Goal: Check status: Check status

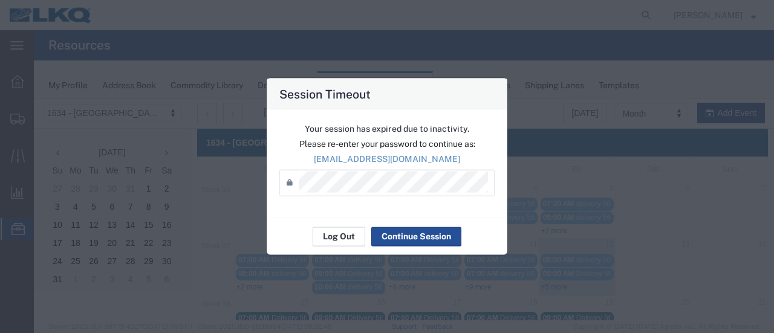
click at [335, 237] on button "Log Out" at bounding box center [338, 236] width 53 height 19
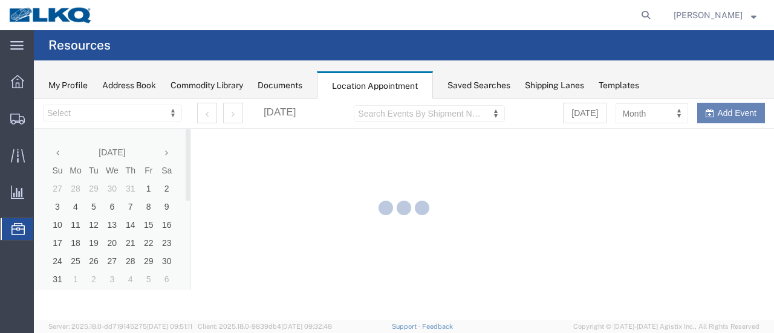
select select "28712"
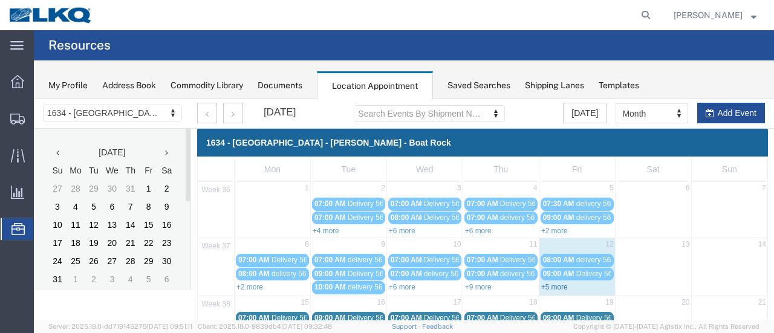
click at [556, 285] on link "+5 more" at bounding box center [554, 287] width 27 height 8
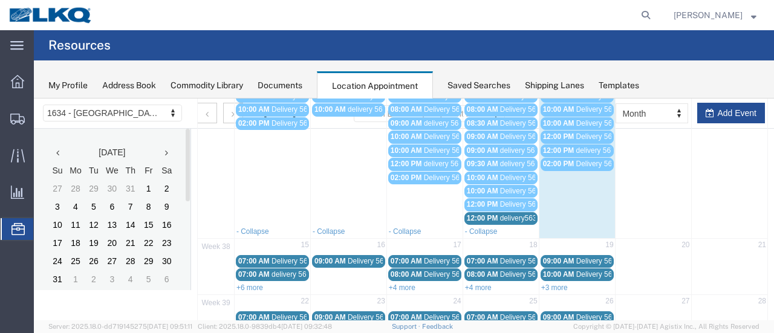
scroll to position [242, 0]
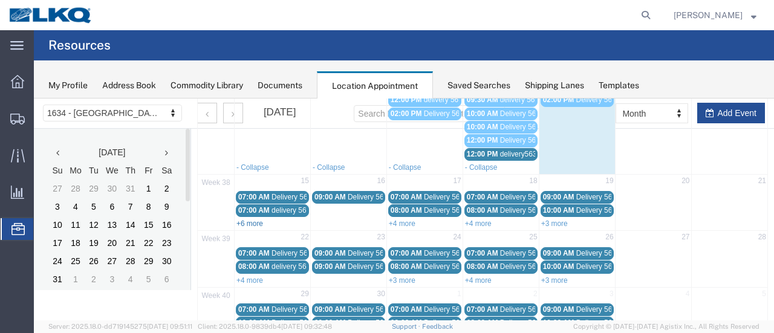
click at [252, 219] on link "+6 more" at bounding box center [249, 223] width 27 height 8
